Goal: Information Seeking & Learning: Learn about a topic

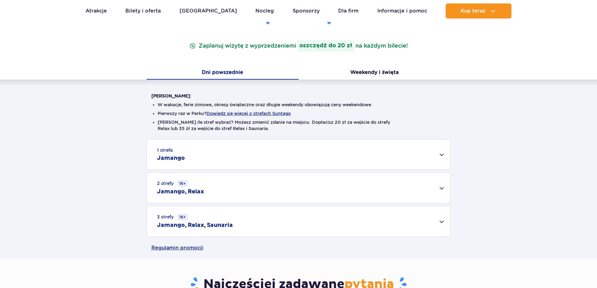
scroll to position [94, 0]
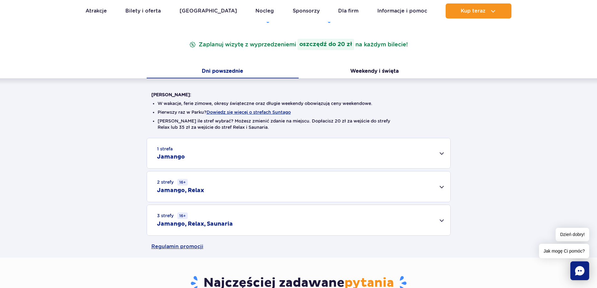
click at [249, 191] on div "2 strefy 16+ Jamango, Relax" at bounding box center [298, 186] width 303 height 30
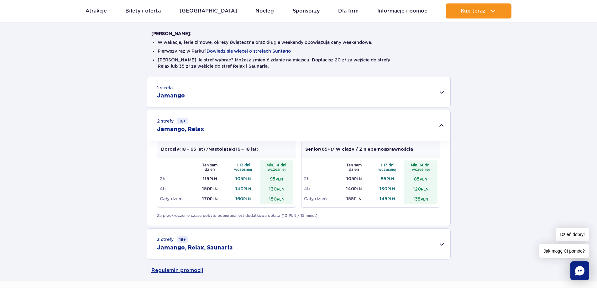
scroll to position [157, 0]
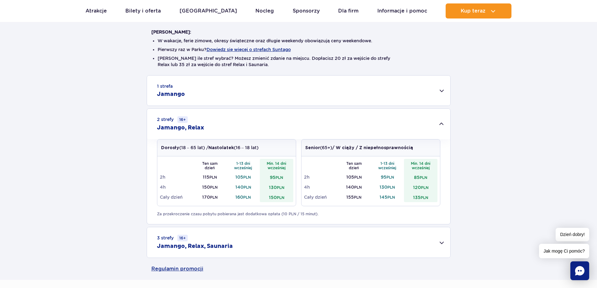
click at [228, 236] on div "3 strefy 16+ Jamango, Relax, Saunaria" at bounding box center [298, 242] width 303 height 30
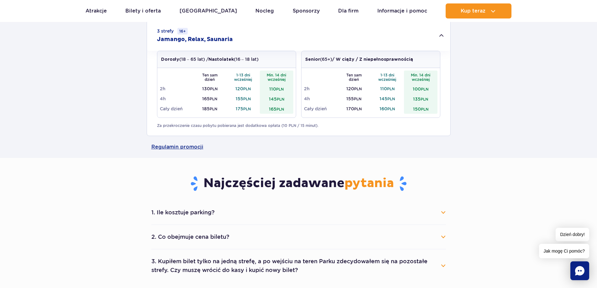
scroll to position [376, 0]
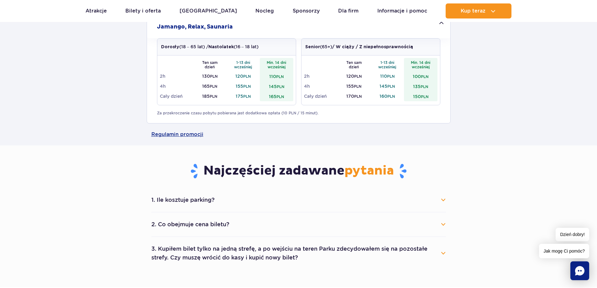
click at [181, 221] on button "2. Co obejmuje cena biletu?" at bounding box center [298, 224] width 295 height 14
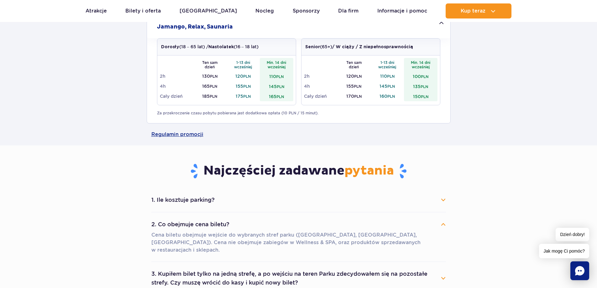
click at [181, 221] on button "2. Co obejmuje cena biletu?" at bounding box center [298, 224] width 295 height 14
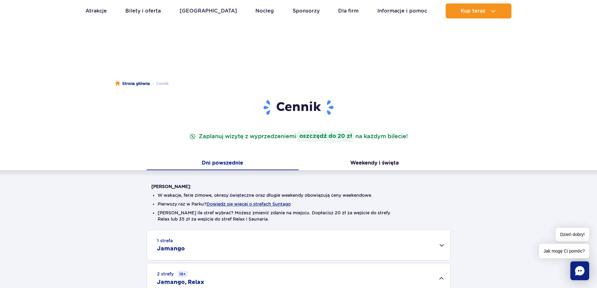
scroll to position [0, 0]
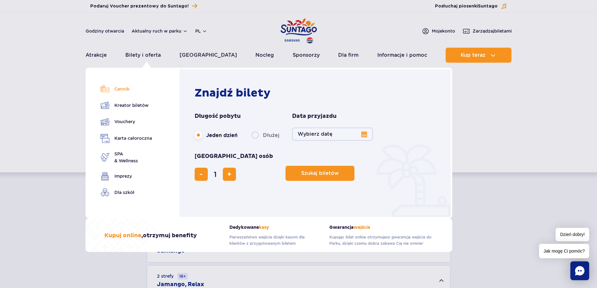
click at [116, 92] on link "Cennik" at bounding box center [126, 89] width 51 height 9
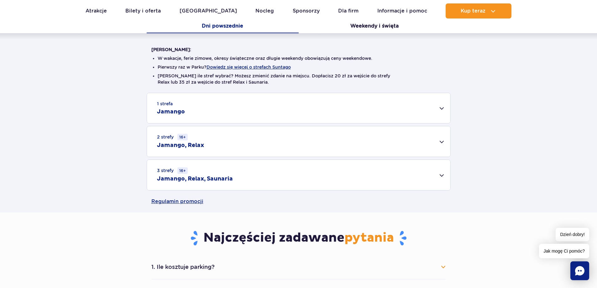
scroll to position [125, 0]
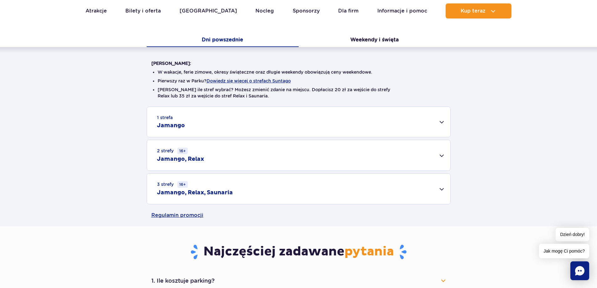
click at [193, 145] on div "2 strefy 16+ Jamango, Relax" at bounding box center [298, 155] width 303 height 30
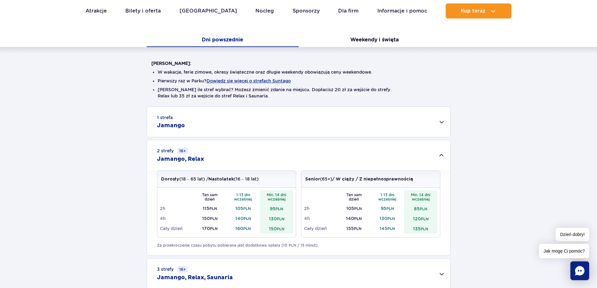
click at [191, 125] on div "1 strefa Jamango" at bounding box center [298, 122] width 303 height 30
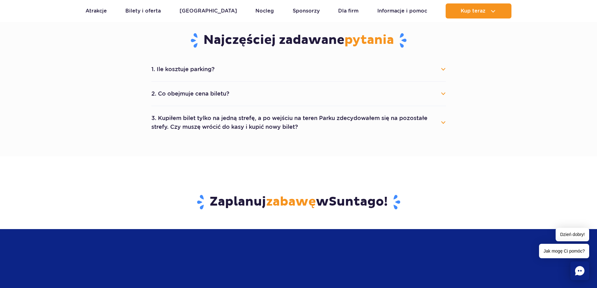
scroll to position [658, 0]
